Goal: Transaction & Acquisition: Purchase product/service

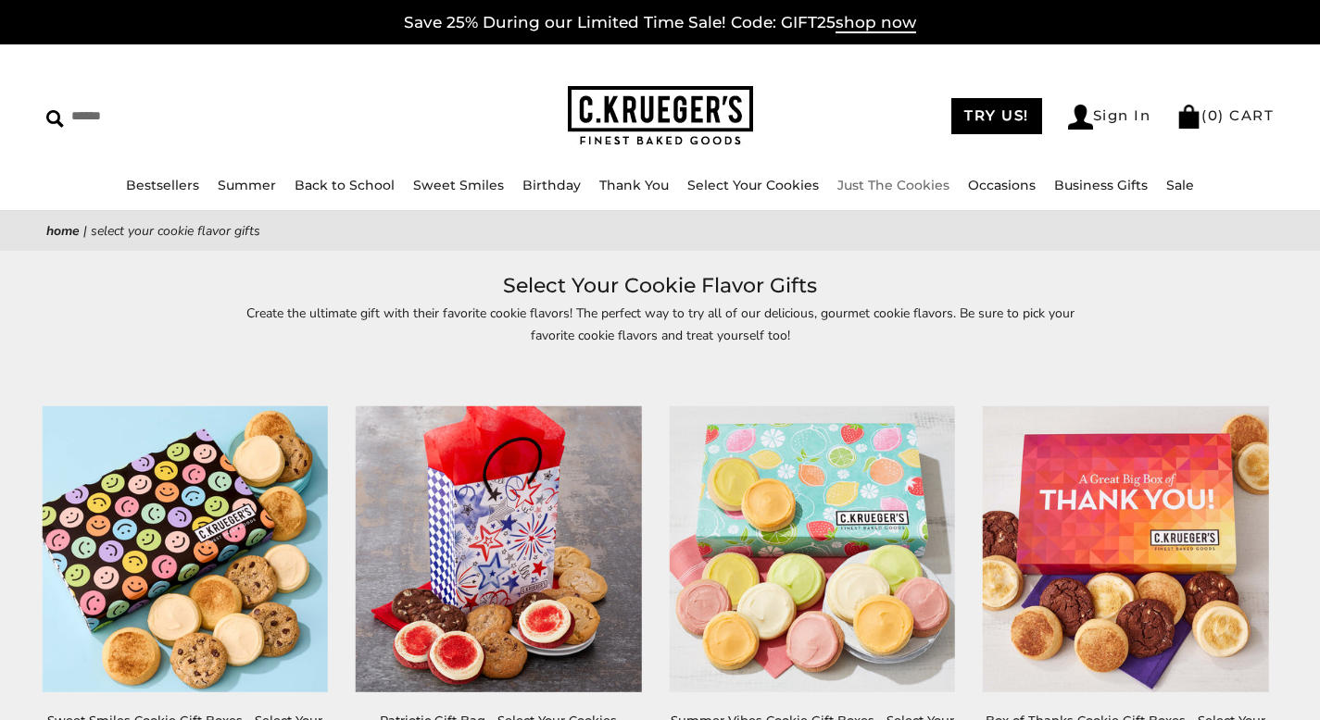
click at [880, 184] on link "Just The Cookies" at bounding box center [893, 185] width 112 height 17
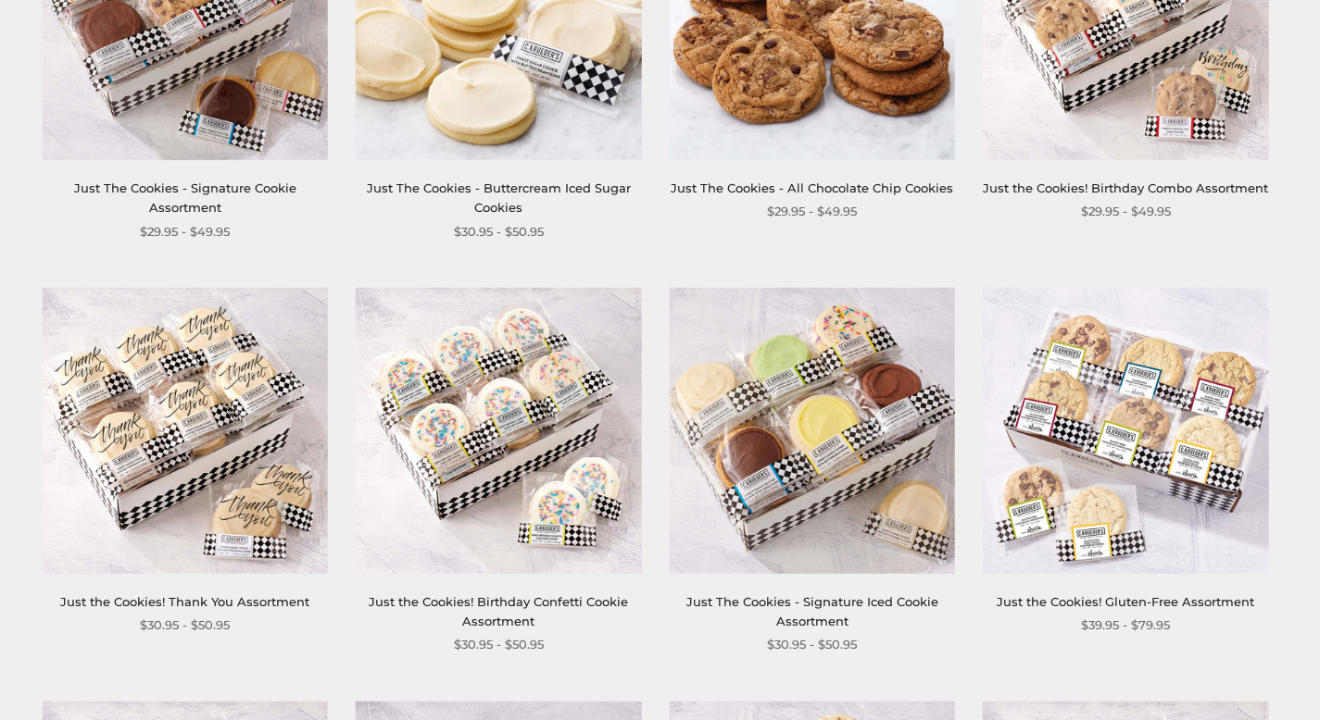
scroll to position [648, 0]
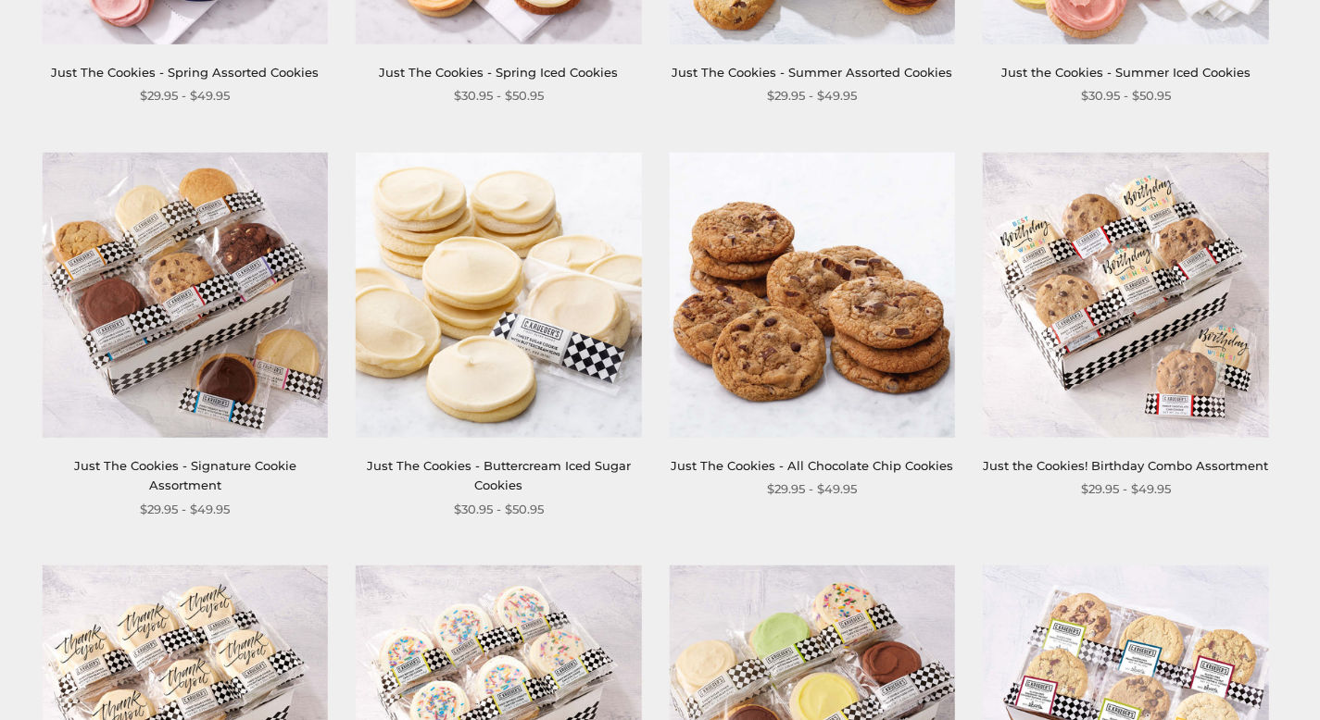
click at [489, 248] on img at bounding box center [498, 294] width 285 height 285
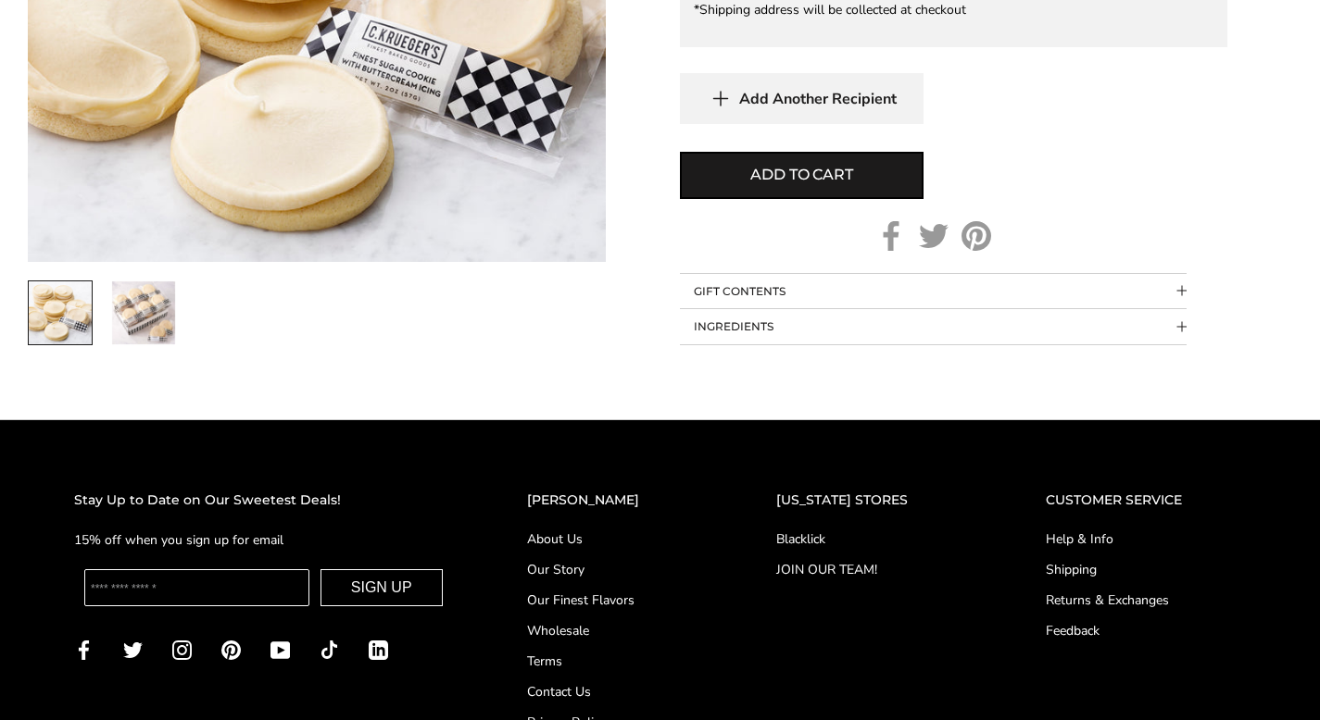
scroll to position [1204, 0]
